Goal: Transaction & Acquisition: Purchase product/service

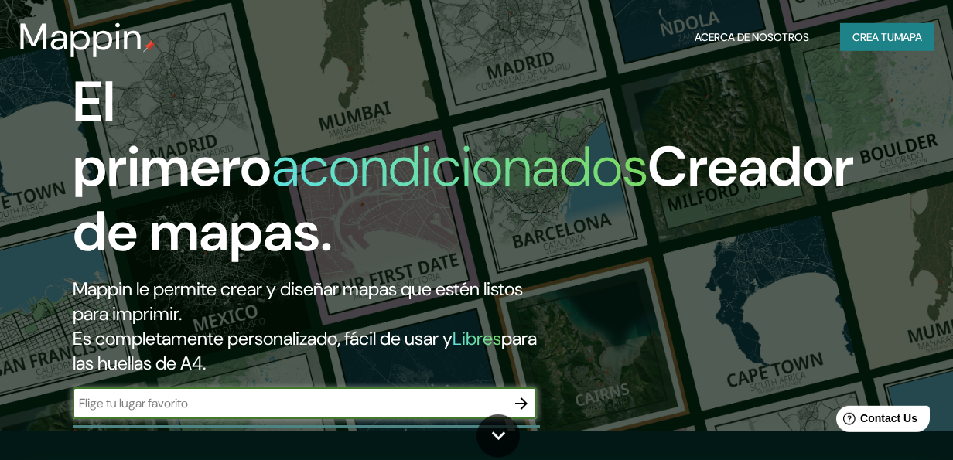
scroll to position [32, 0]
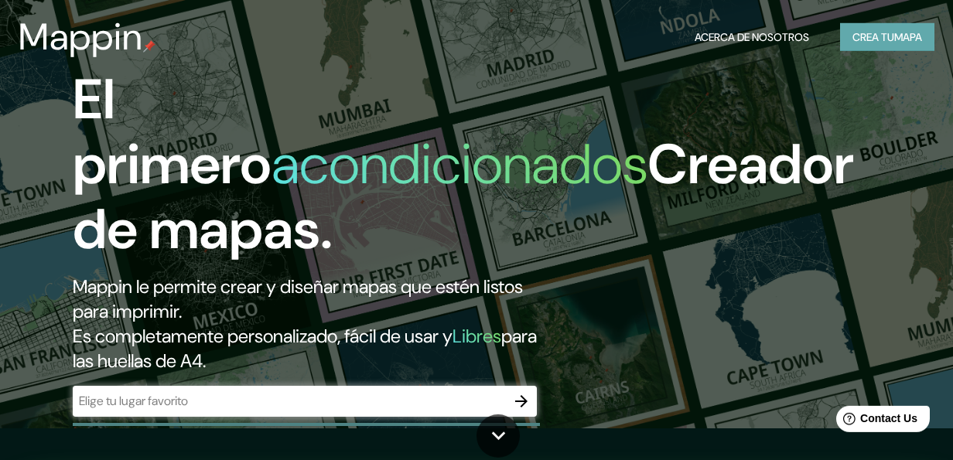
click at [873, 37] on button "Crea tu Mapa" at bounding box center [887, 37] width 94 height 29
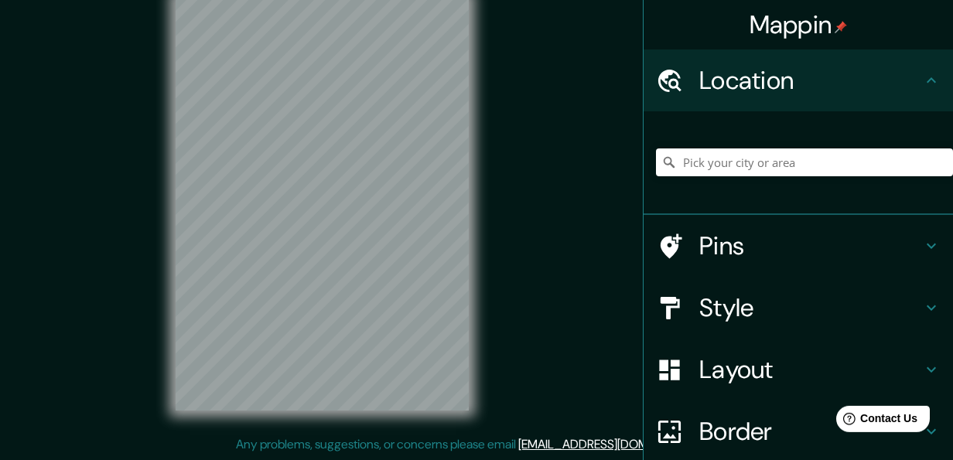
scroll to position [28, 0]
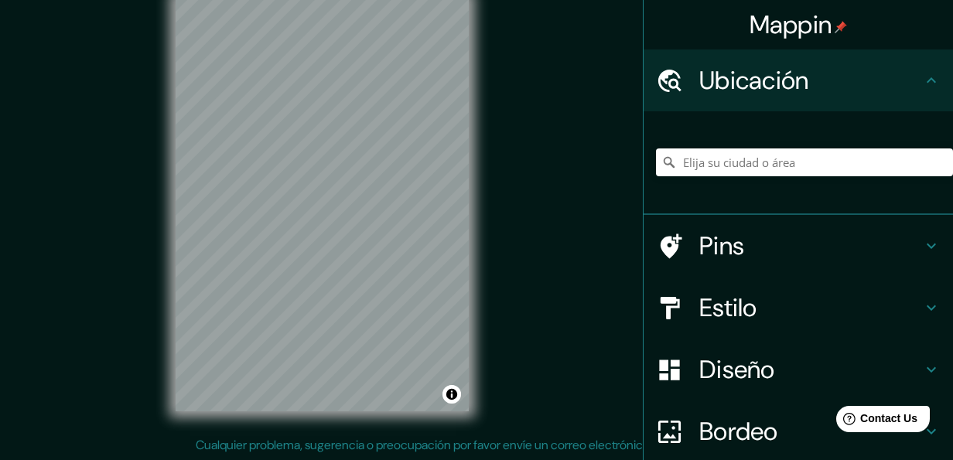
click at [478, 277] on div "© Mapbox © OpenStreetMap Improve this map" at bounding box center [322, 204] width 343 height 464
click at [493, 24] on div "© Mapbox © OpenStreetMap Improve this map" at bounding box center [322, 204] width 343 height 464
click at [586, 232] on div "Mappin Ubicación Pins Estilo Diseño Bordeo Elige una frontera. Sugerencia: pued…" at bounding box center [476, 216] width 953 height 489
click at [706, 165] on input "Elija su ciudad o área" at bounding box center [804, 163] width 297 height 28
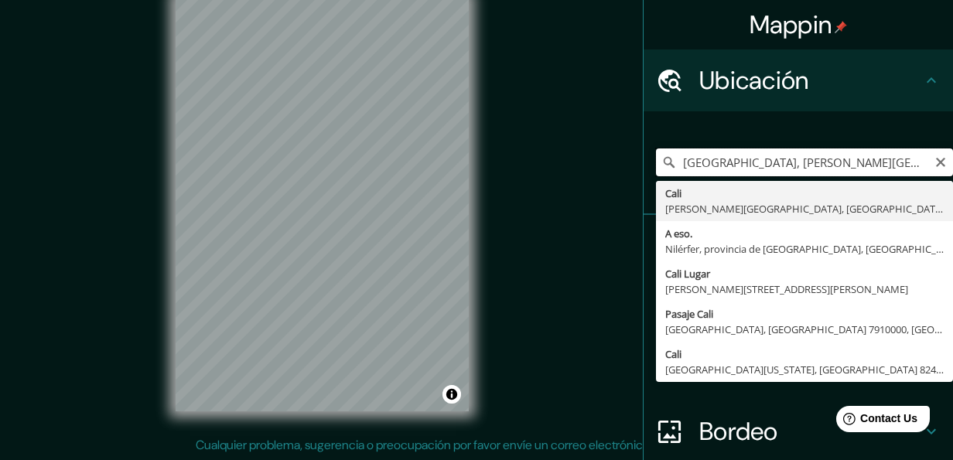
click at [851, 162] on input "[GEOGRAPHIC_DATA], [PERSON_NAME][GEOGRAPHIC_DATA], [GEOGRAPHIC_DATA]" at bounding box center [804, 163] width 297 height 28
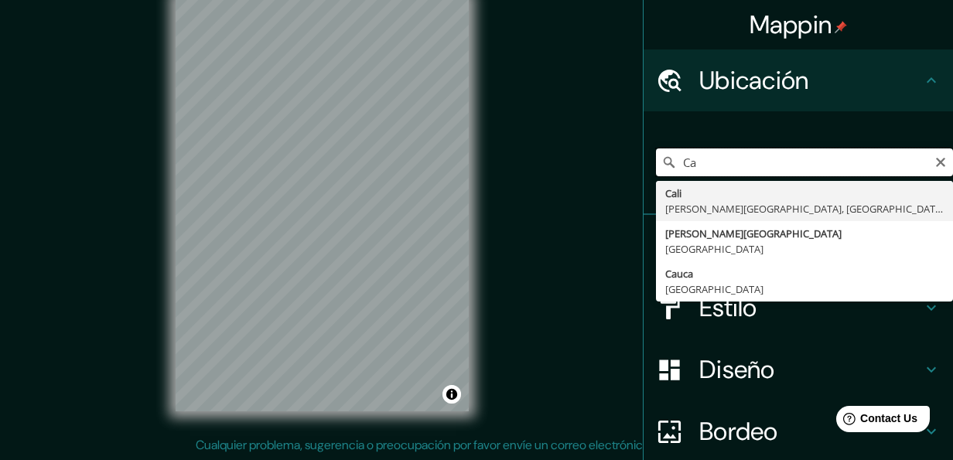
type input "C"
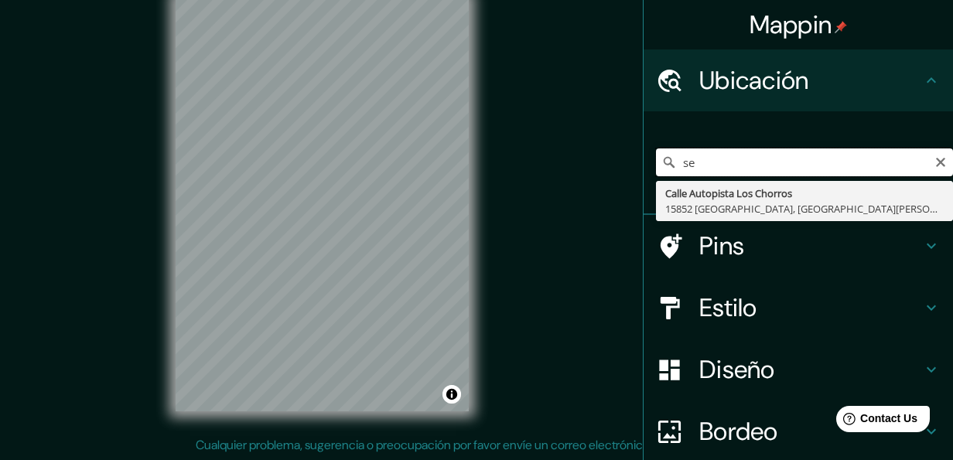
type input "s"
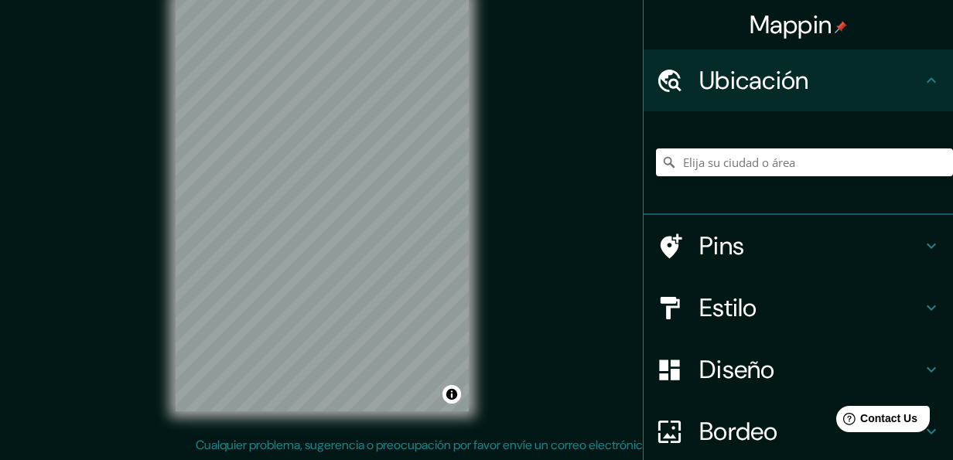
click at [720, 431] on h4 "Bordeo" at bounding box center [810, 431] width 223 height 31
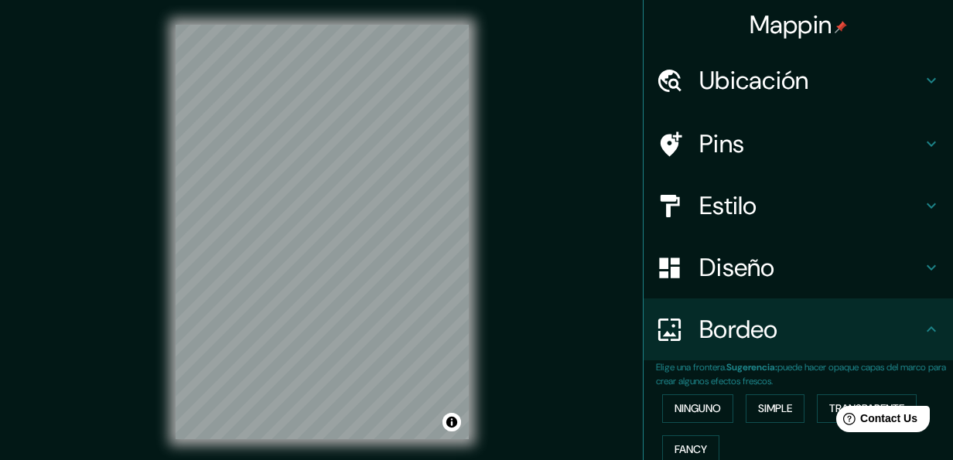
scroll to position [1, 0]
